Goal: Navigation & Orientation: Find specific page/section

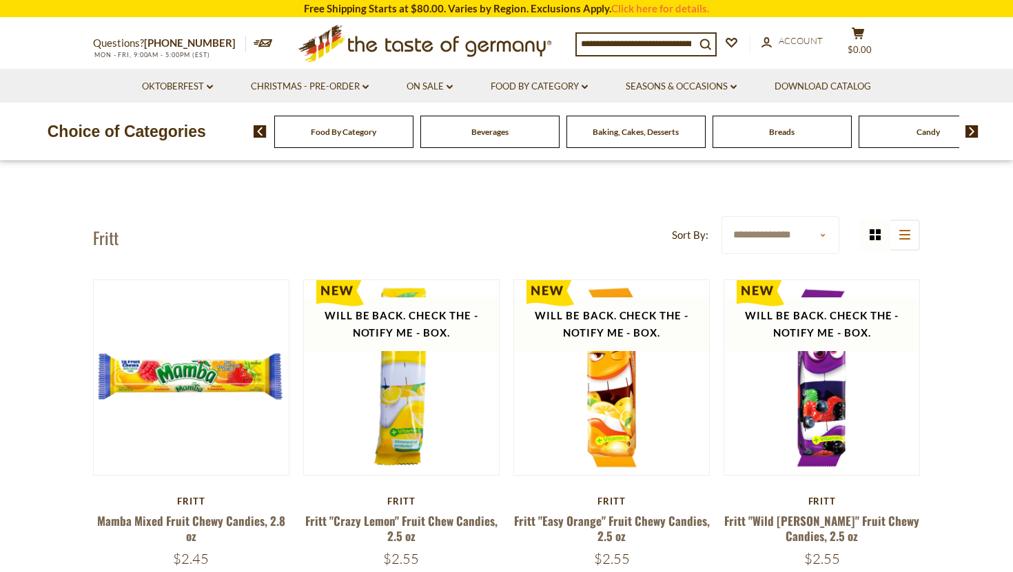
click at [387, 39] on icon ".st0{fill:#EDD300;} .st1{fill:#D33E21;}" at bounding box center [425, 44] width 258 height 50
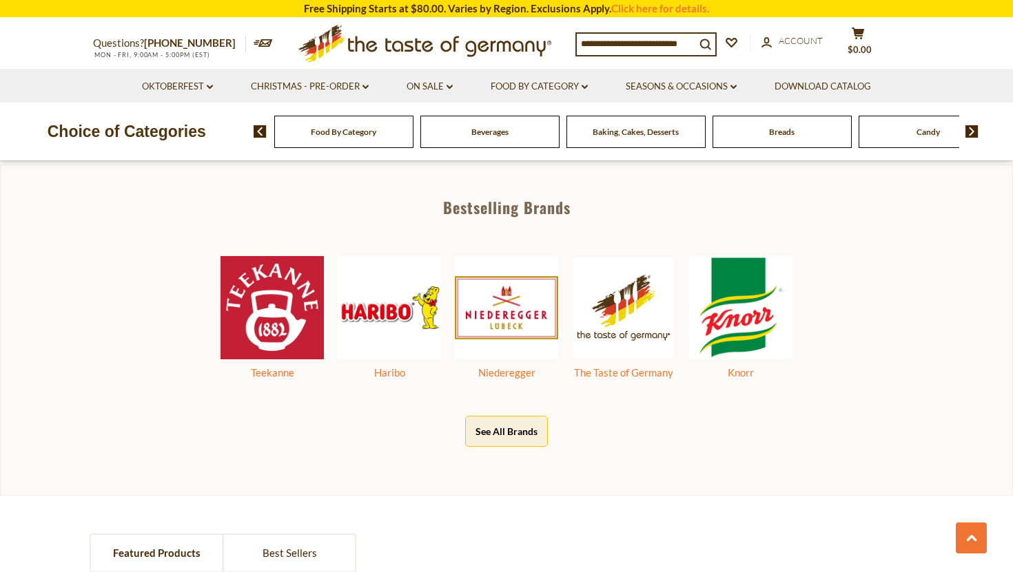
scroll to position [705, 0]
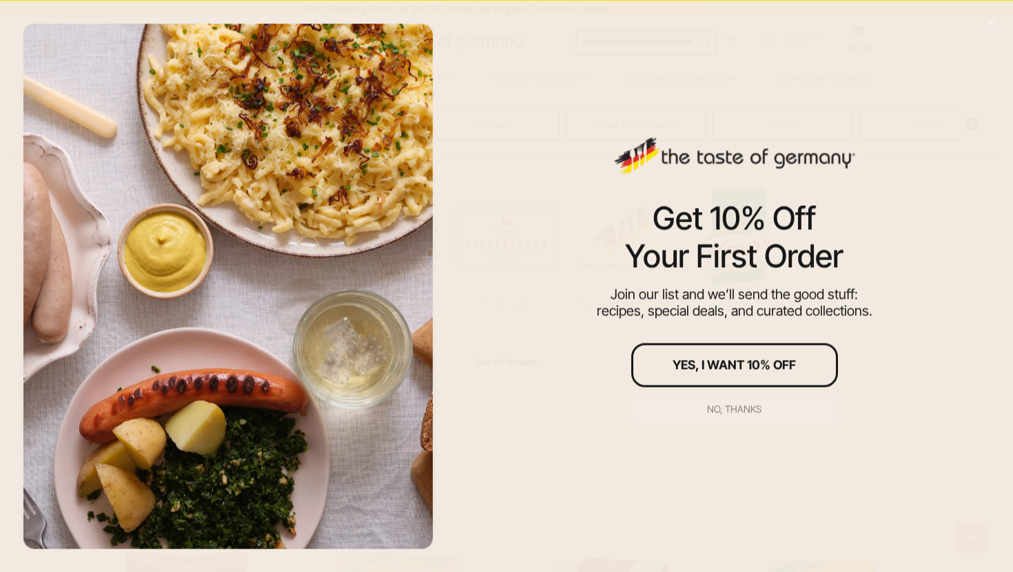
click at [733, 411] on div "No, thanks" at bounding box center [734, 409] width 54 height 10
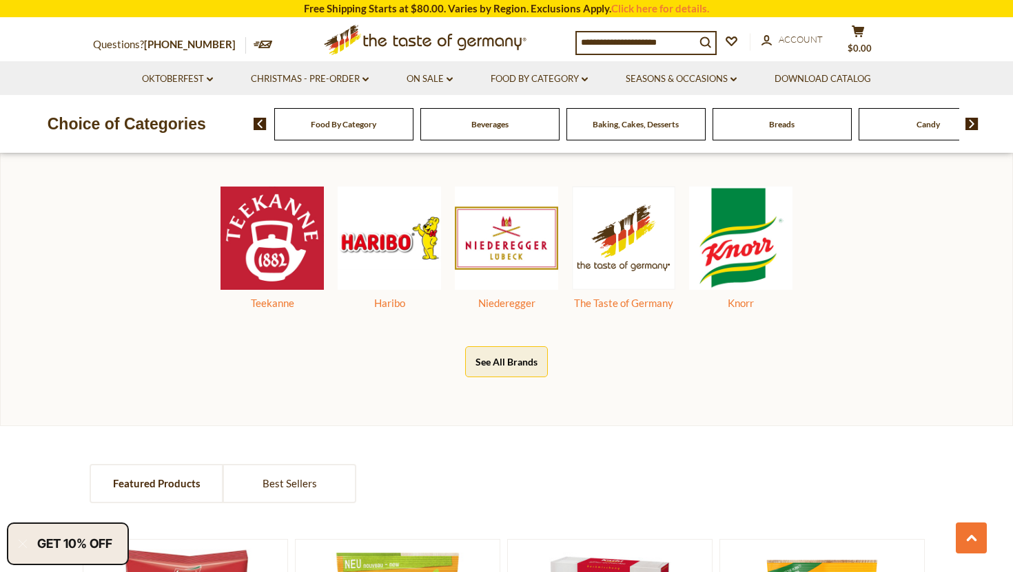
click at [527, 357] on button "See All Brands" at bounding box center [506, 361] width 83 height 31
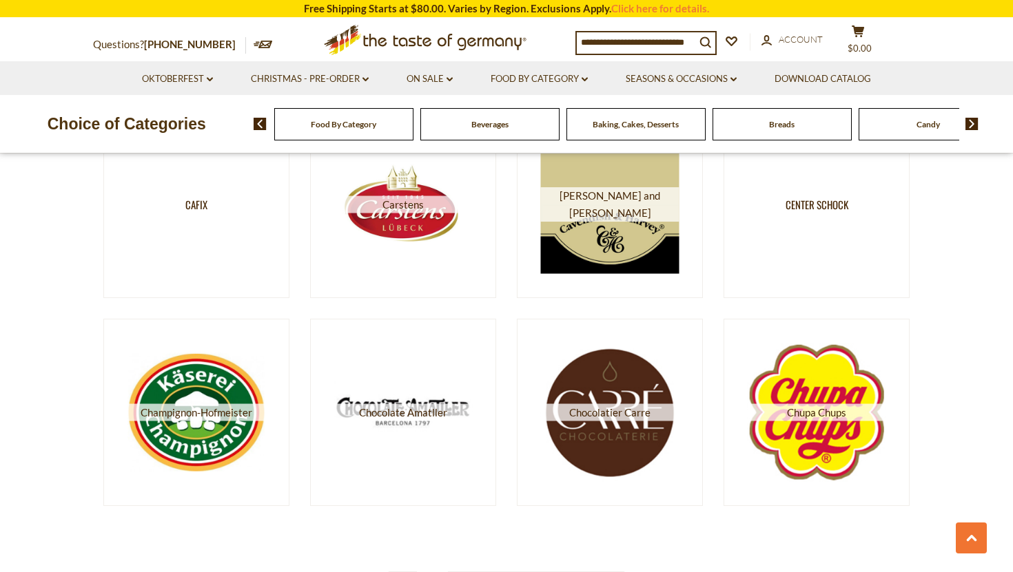
scroll to position [2327, 0]
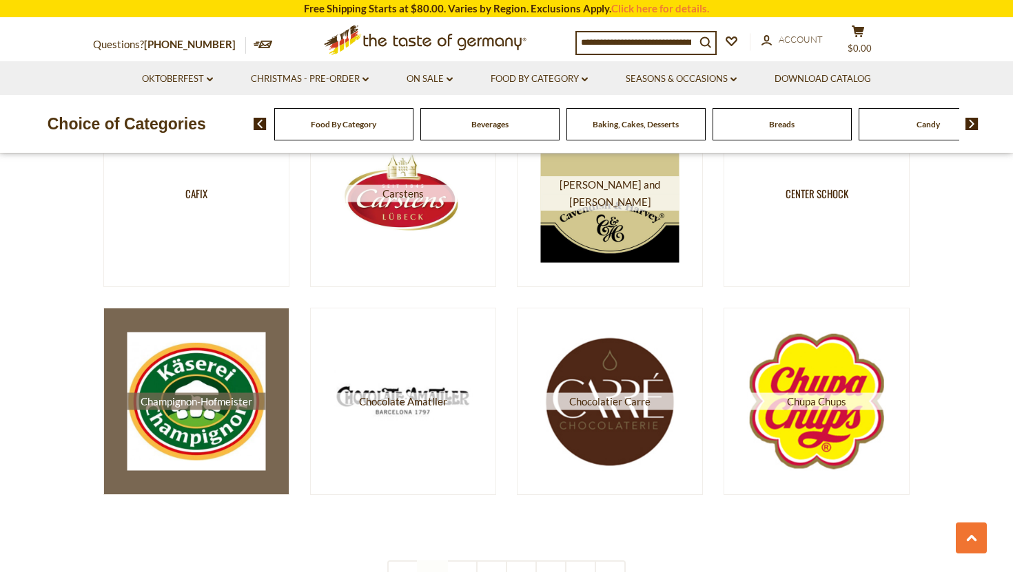
click at [247, 377] on img at bounding box center [196, 402] width 138 height 138
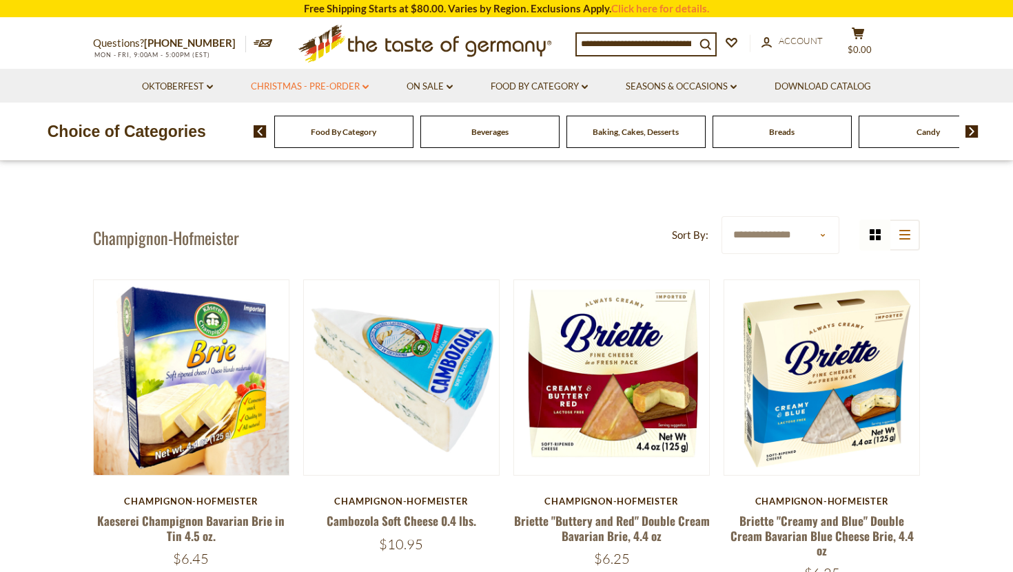
click at [294, 85] on link "Christmas - PRE-ORDER dropdown_arrow" at bounding box center [310, 86] width 118 height 15
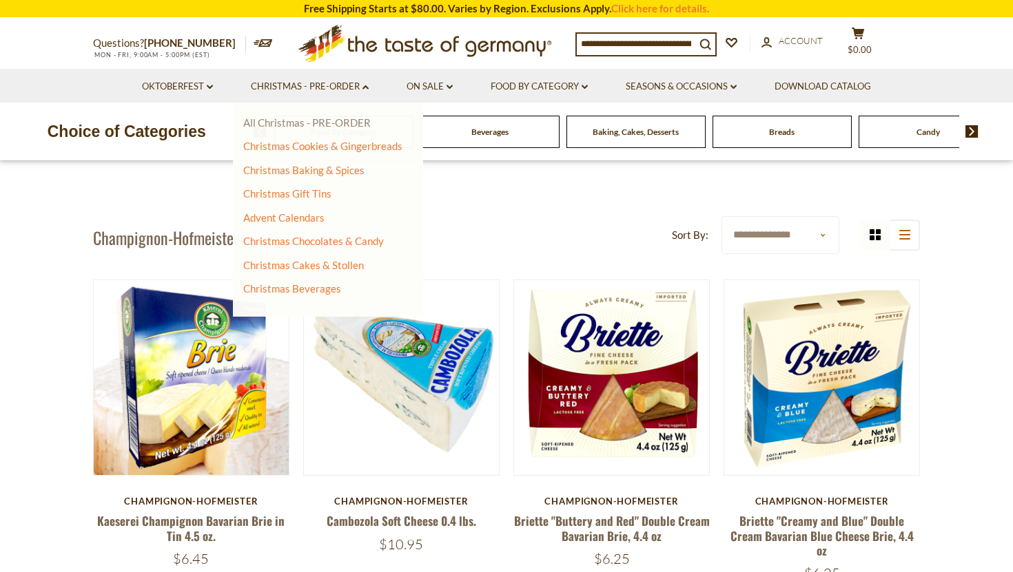
click at [299, 125] on link "All Christmas - PRE-ORDER" at bounding box center [306, 122] width 127 height 12
